Goal: Navigation & Orientation: Find specific page/section

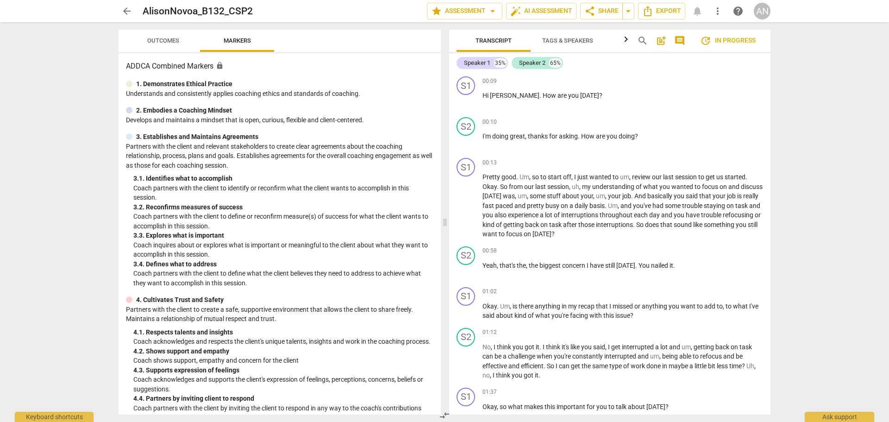
click at [126, 12] on span "arrow_back" at bounding box center [126, 11] width 11 height 11
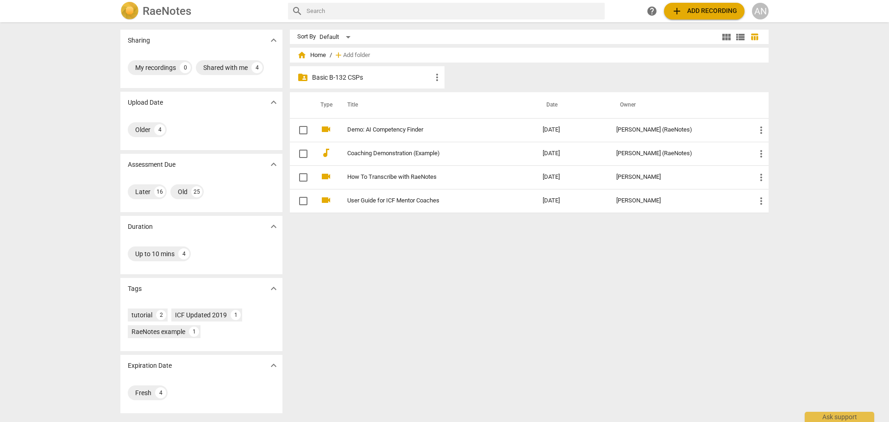
click at [366, 79] on p "Basic B-132 CSPs" at bounding box center [371, 78] width 119 height 10
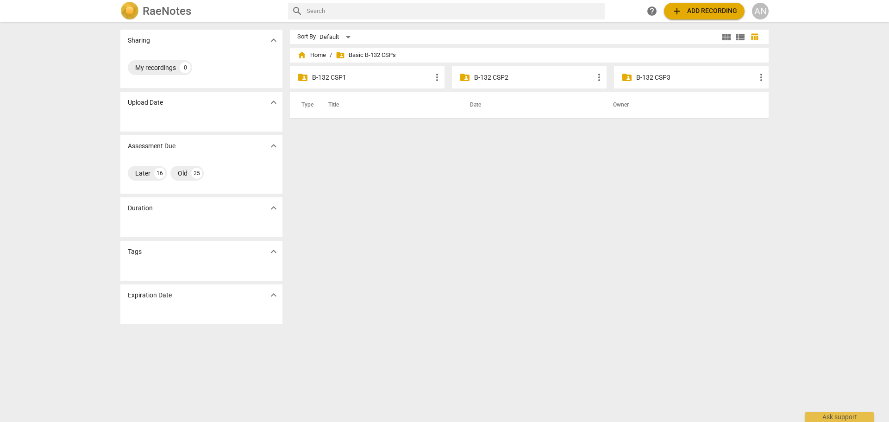
click at [514, 79] on p "B-132 CSP2" at bounding box center [533, 78] width 119 height 10
